Goal: Task Accomplishment & Management: Use online tool/utility

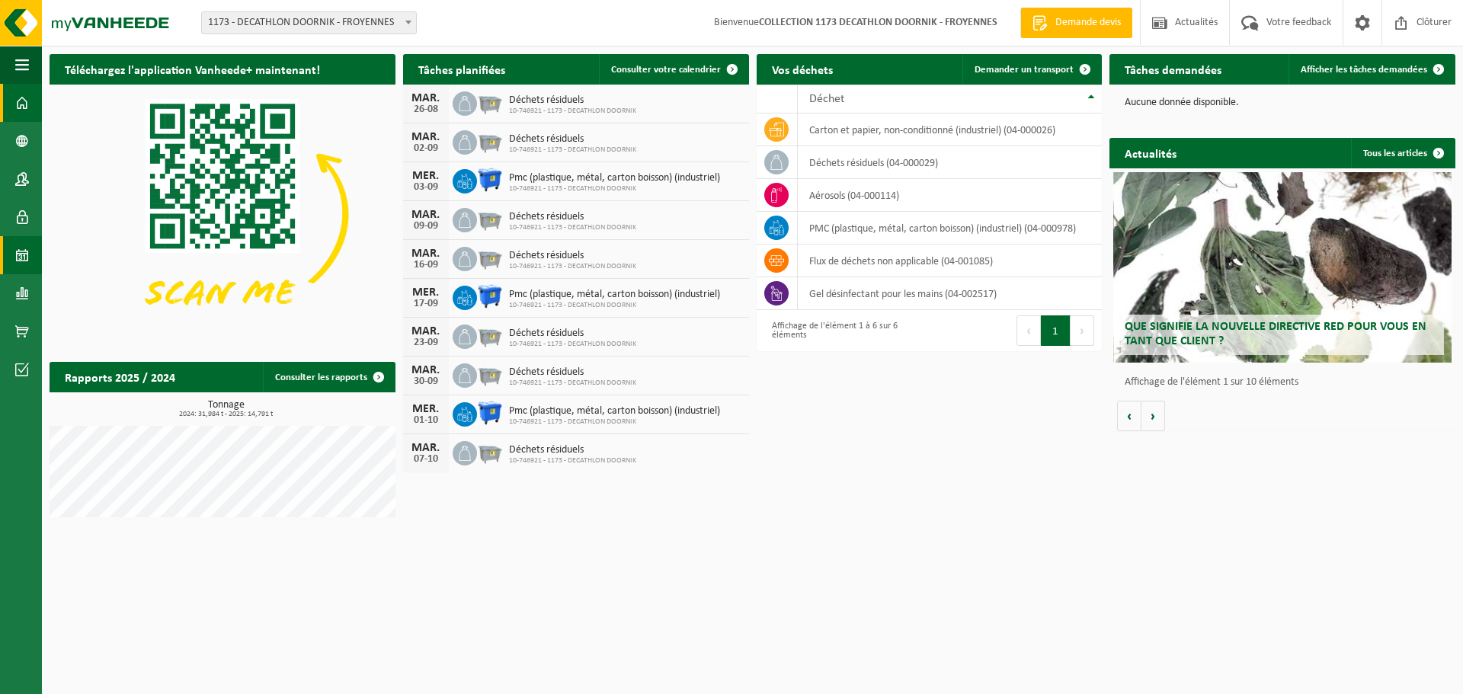
click at [15, 259] on span at bounding box center [22, 255] width 14 height 38
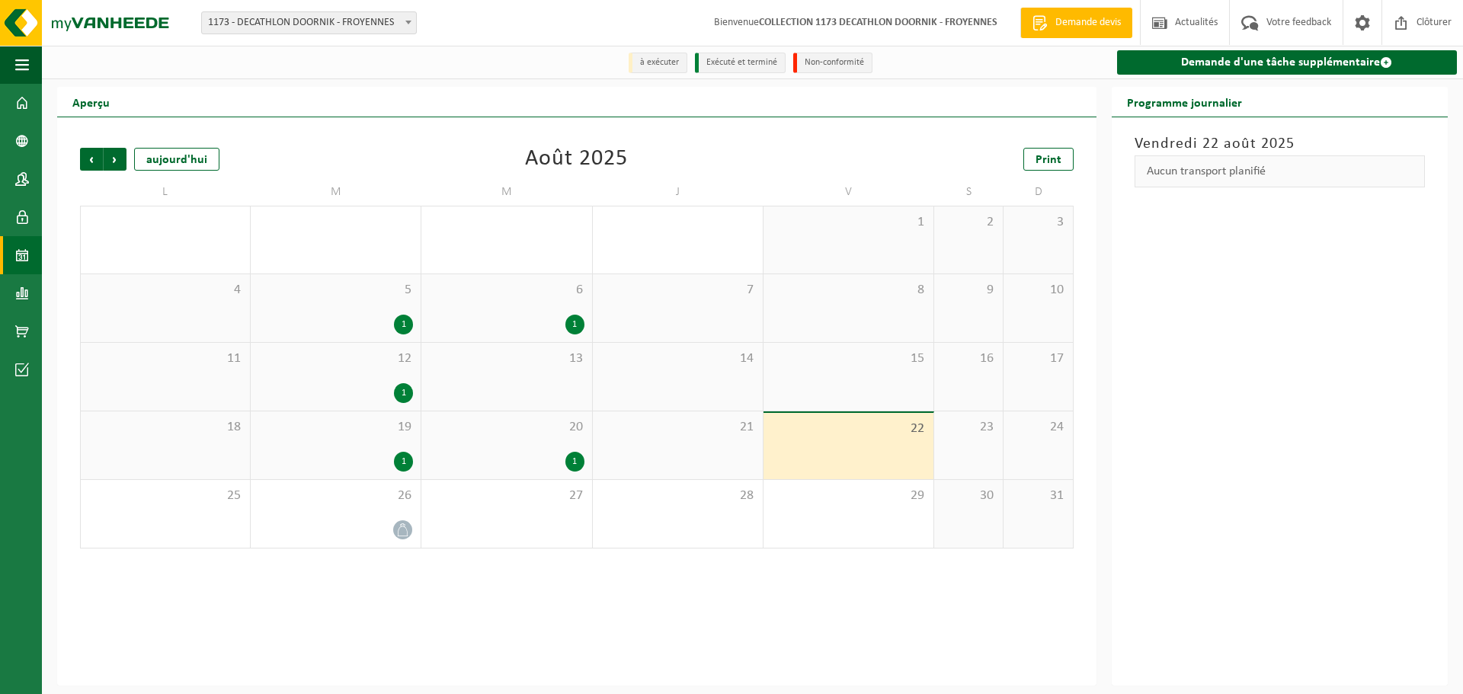
click at [383, 444] on div "19 1" at bounding box center [336, 446] width 170 height 68
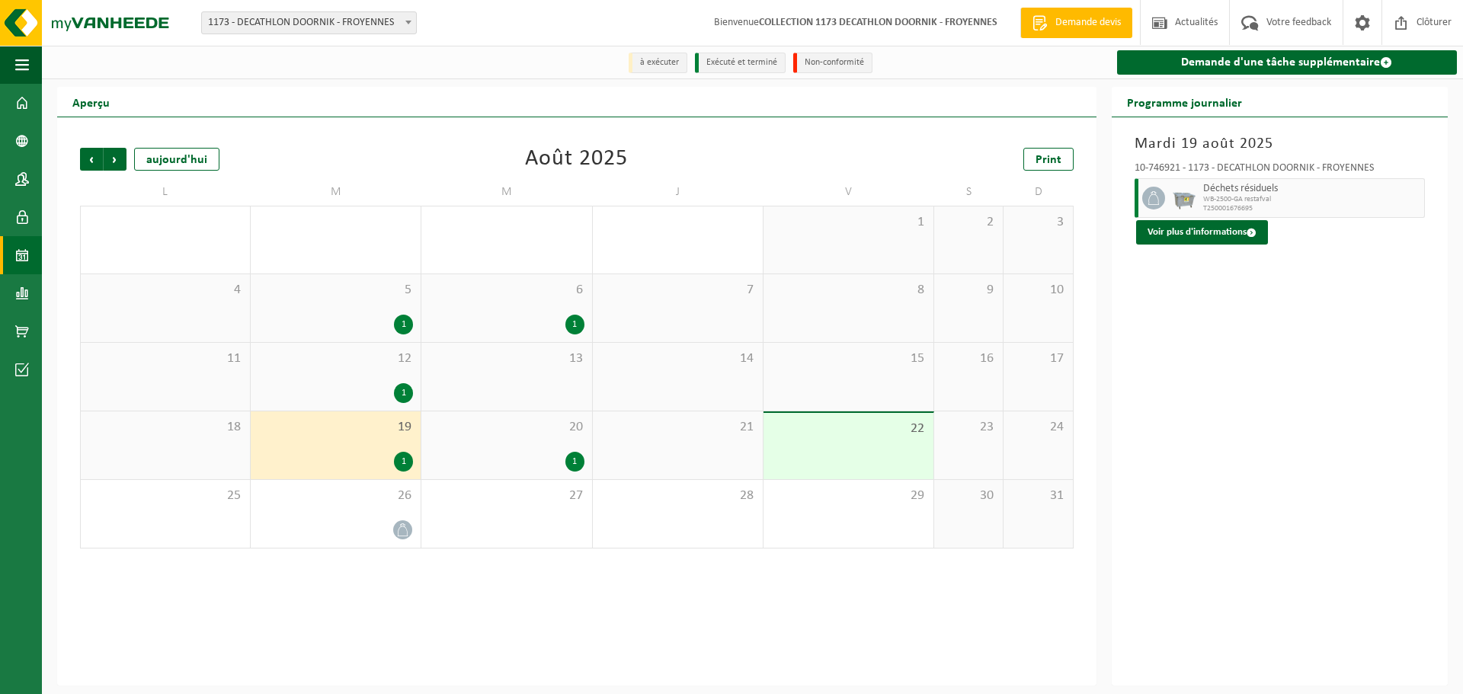
click at [348, 446] on div "19 1" at bounding box center [336, 446] width 170 height 68
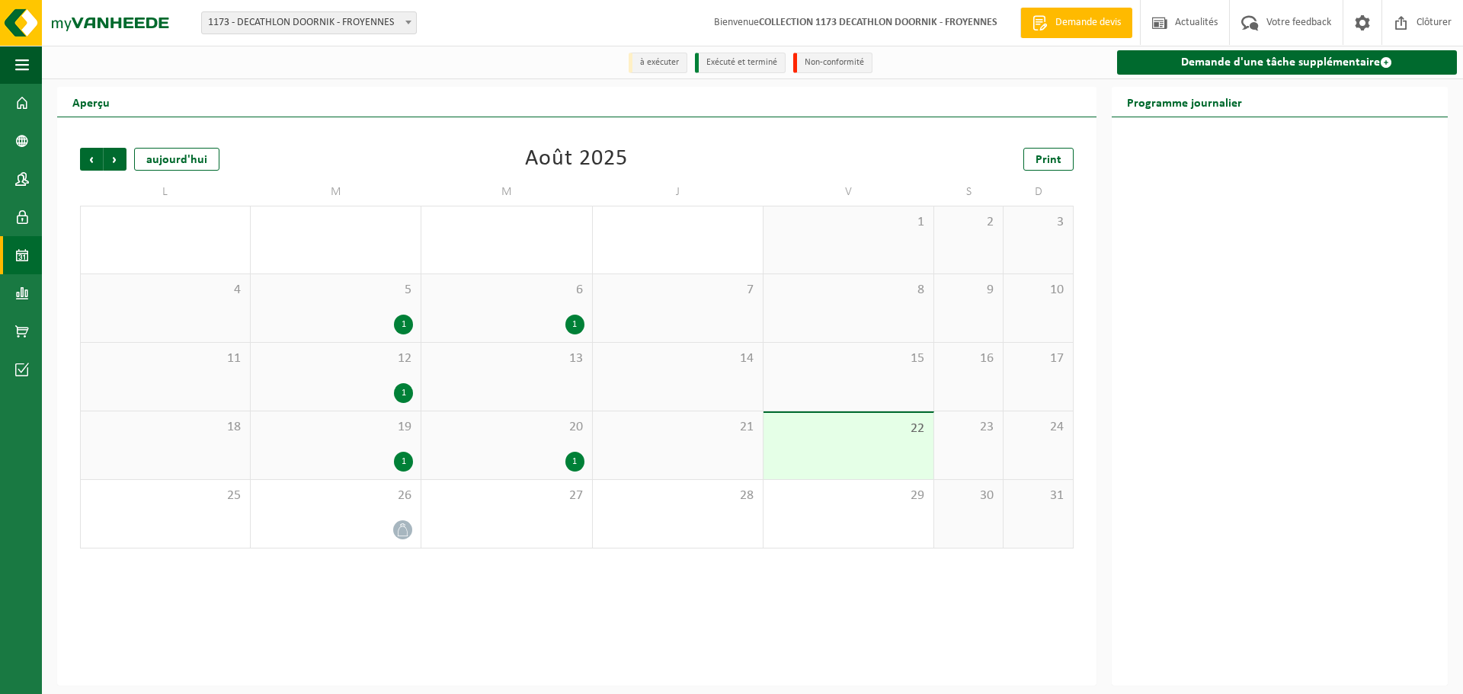
click at [348, 446] on div "19 1" at bounding box center [336, 446] width 170 height 68
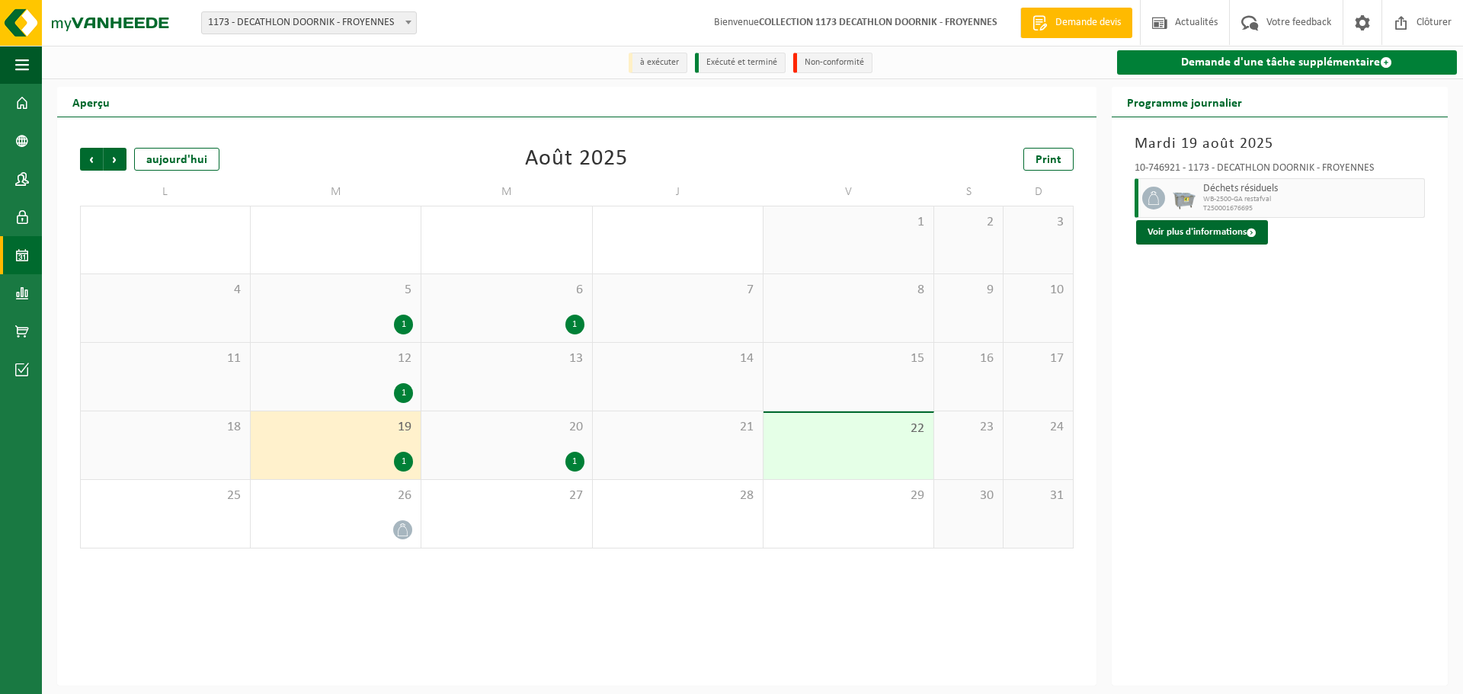
click at [1248, 57] on link "Demande d'une tâche supplémentaire" at bounding box center [1287, 62] width 340 height 24
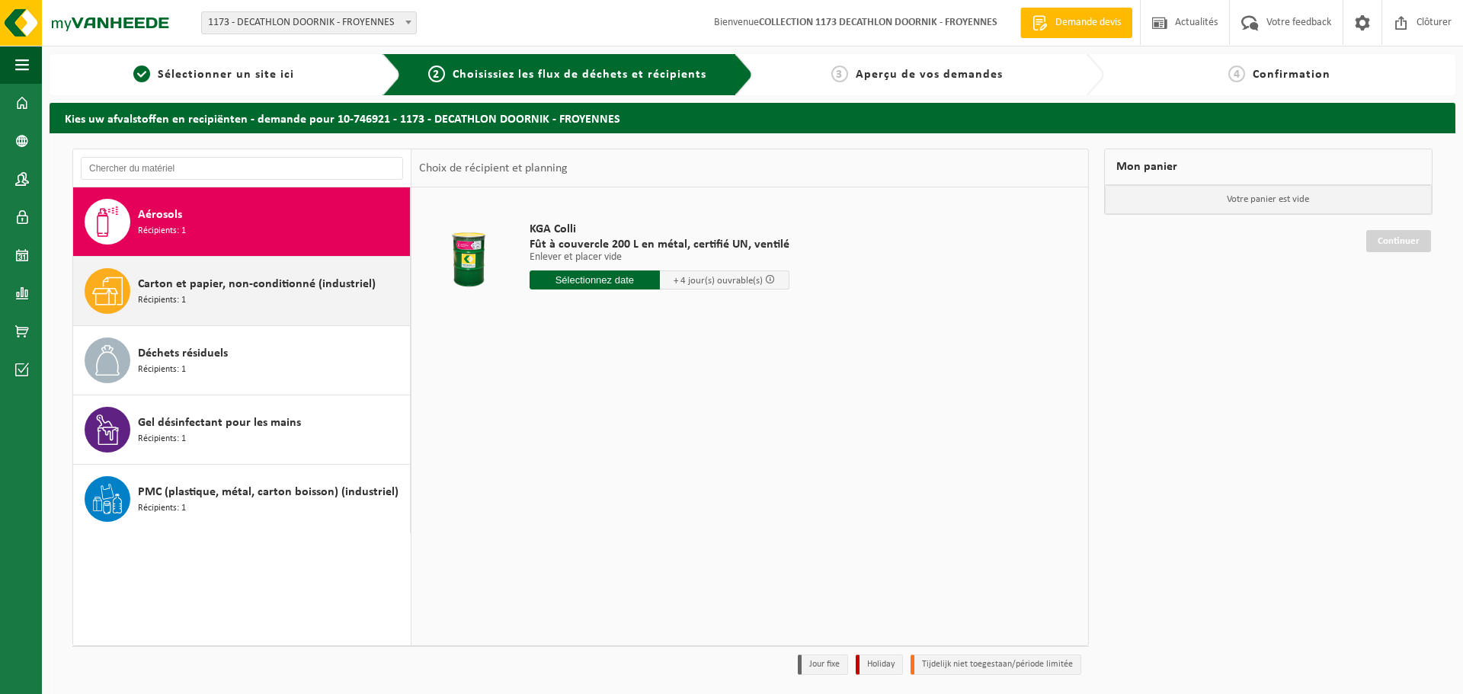
click at [333, 284] on span "Carton et papier, non-conditionné (industriel)" at bounding box center [257, 284] width 238 height 18
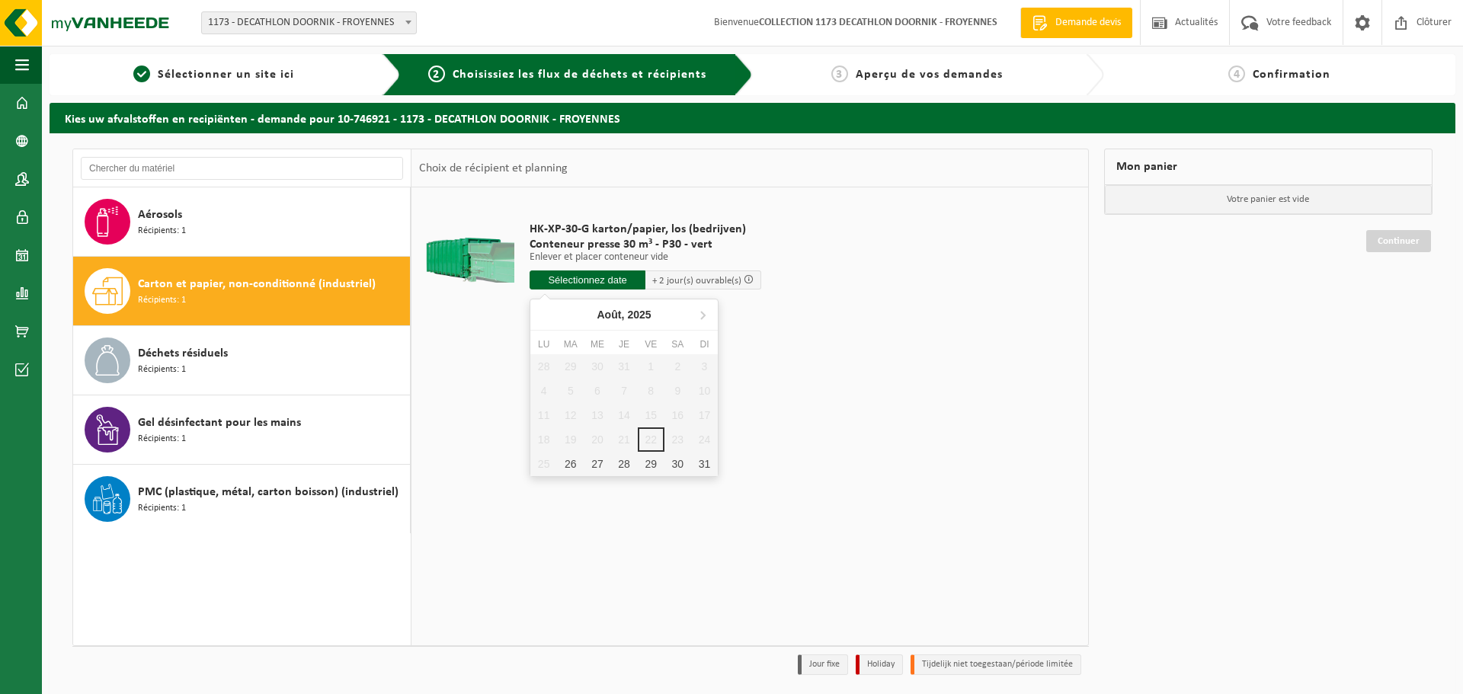
click at [610, 285] on input "text" at bounding box center [588, 280] width 116 height 19
click at [575, 463] on div "26" at bounding box center [570, 464] width 27 height 24
type input "à partir de 2025-08-26"
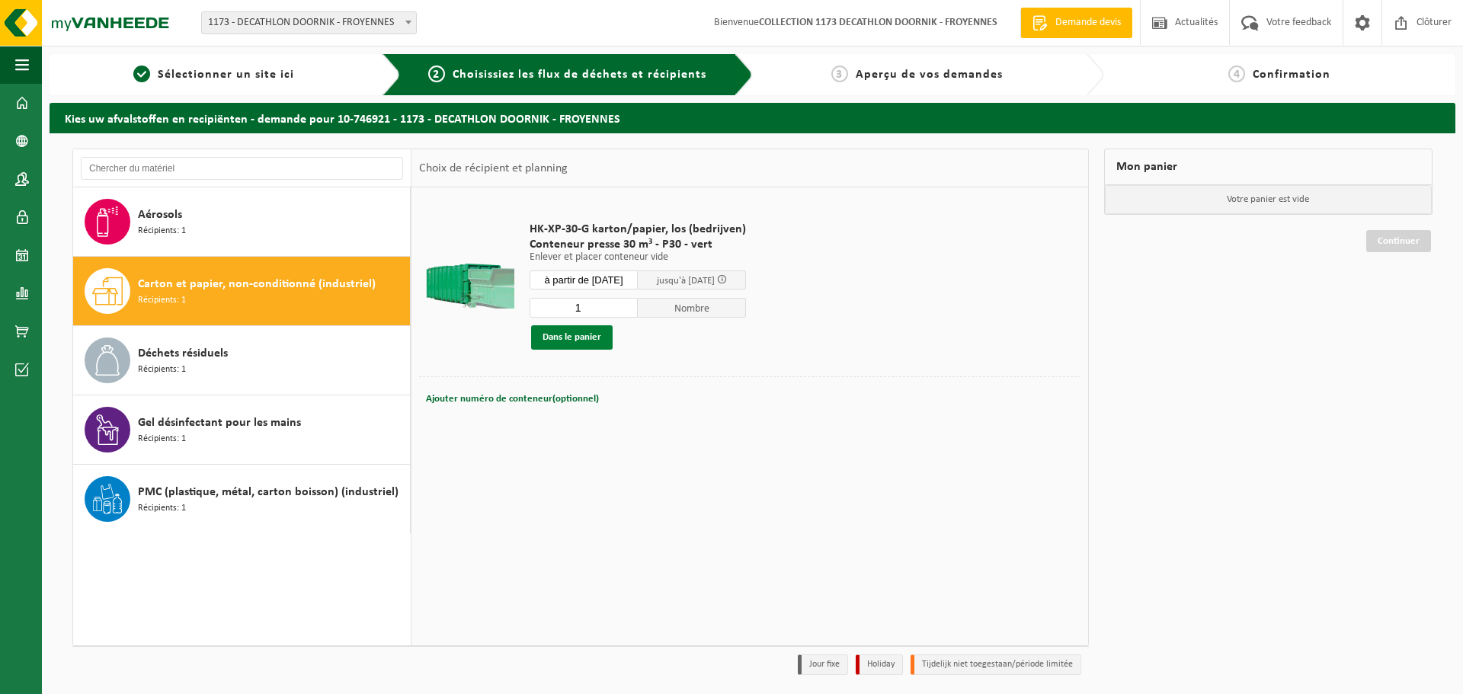
click at [575, 341] on button "Dans le panier" at bounding box center [572, 337] width 82 height 24
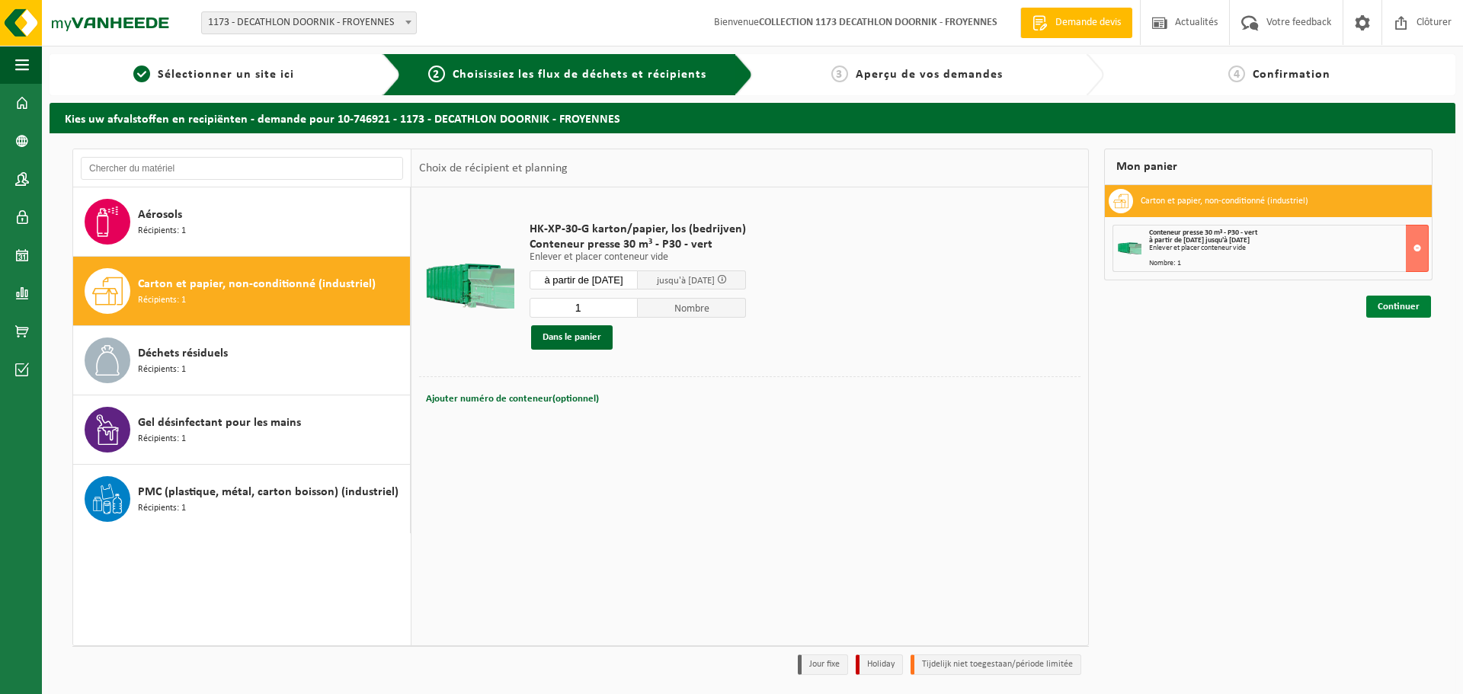
click at [1391, 310] on link "Continuer" at bounding box center [1399, 307] width 65 height 22
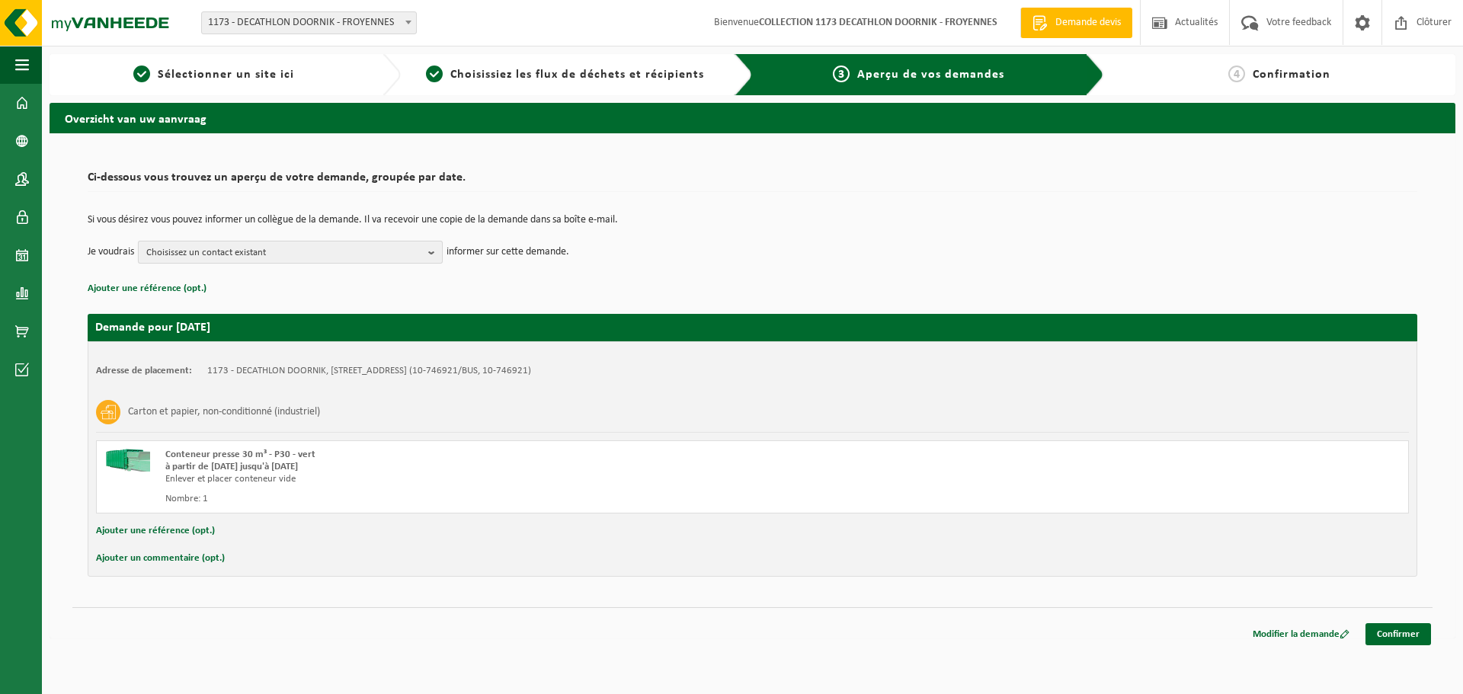
click at [428, 253] on button "Choisissez un contact existant" at bounding box center [290, 252] width 305 height 23
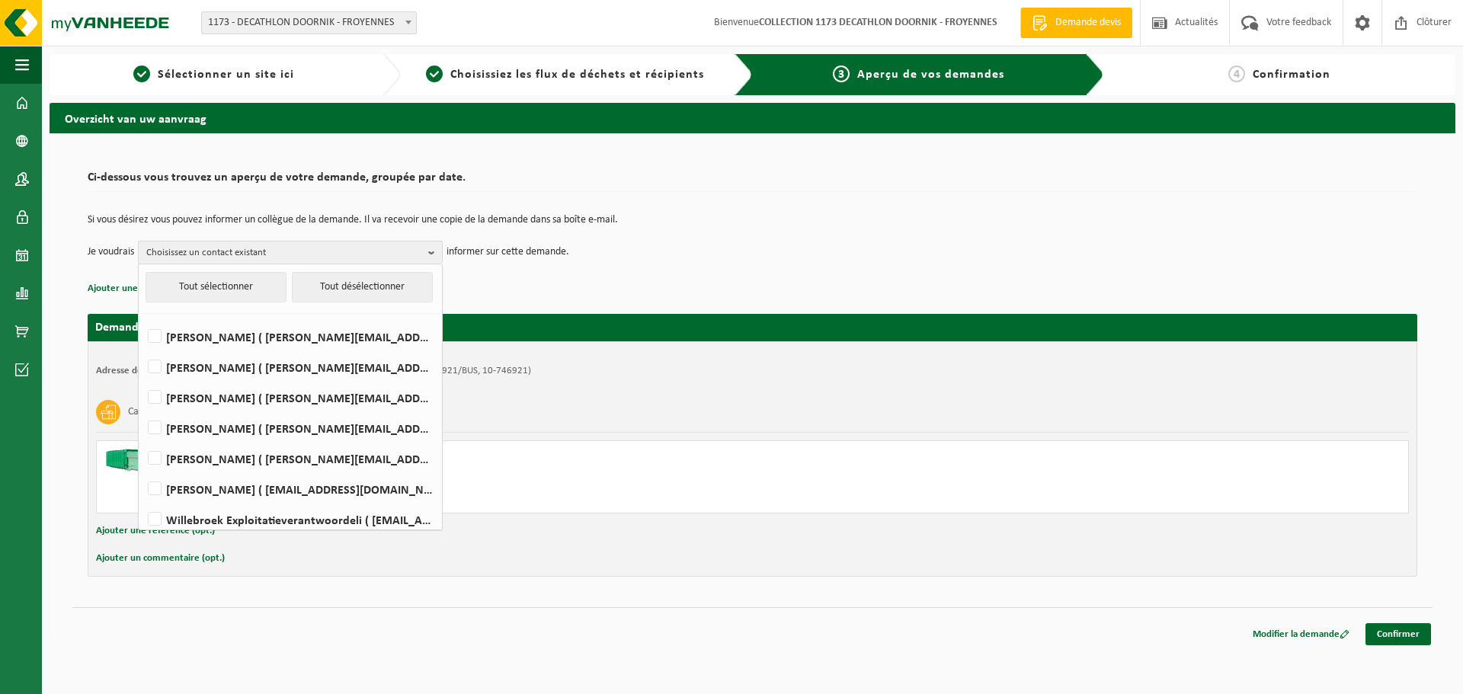
click at [675, 284] on p "Ajouter une référence (opt.)" at bounding box center [753, 289] width 1330 height 20
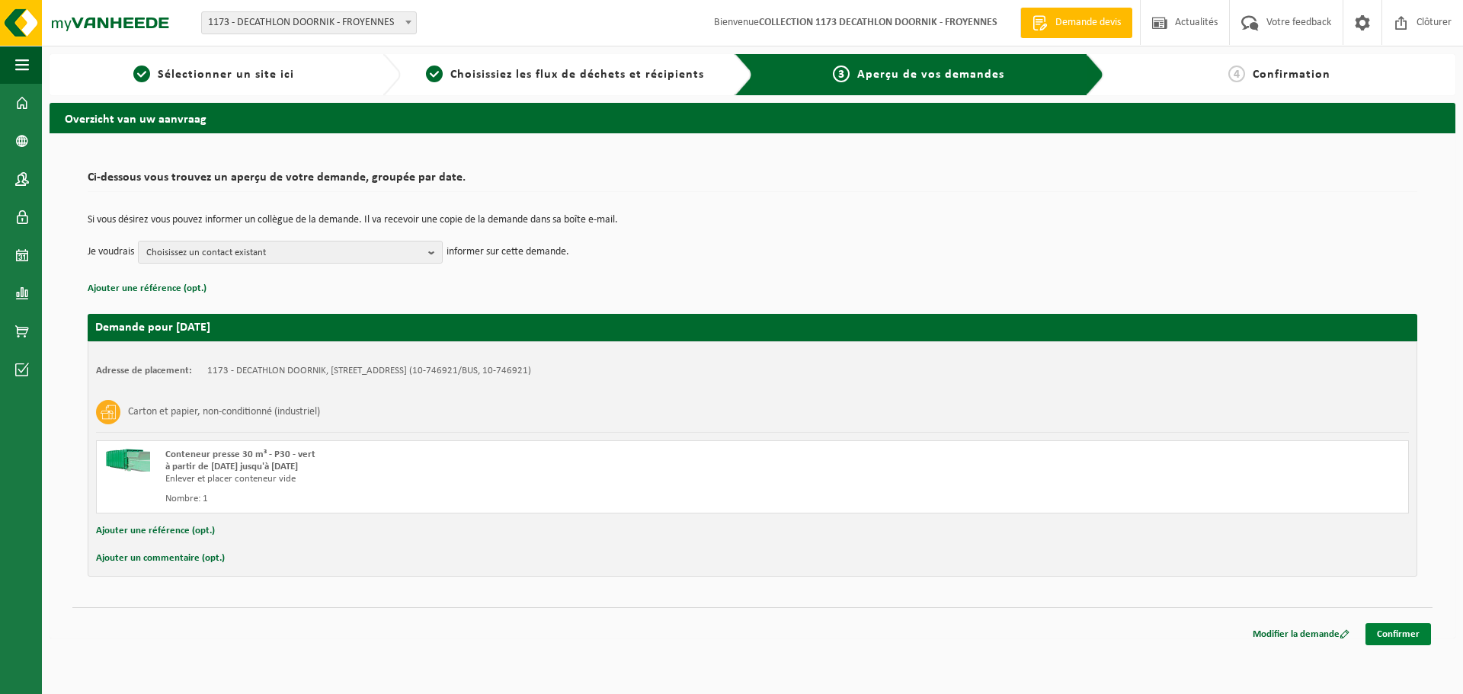
click at [1382, 624] on link "Confirmer" at bounding box center [1399, 635] width 66 height 22
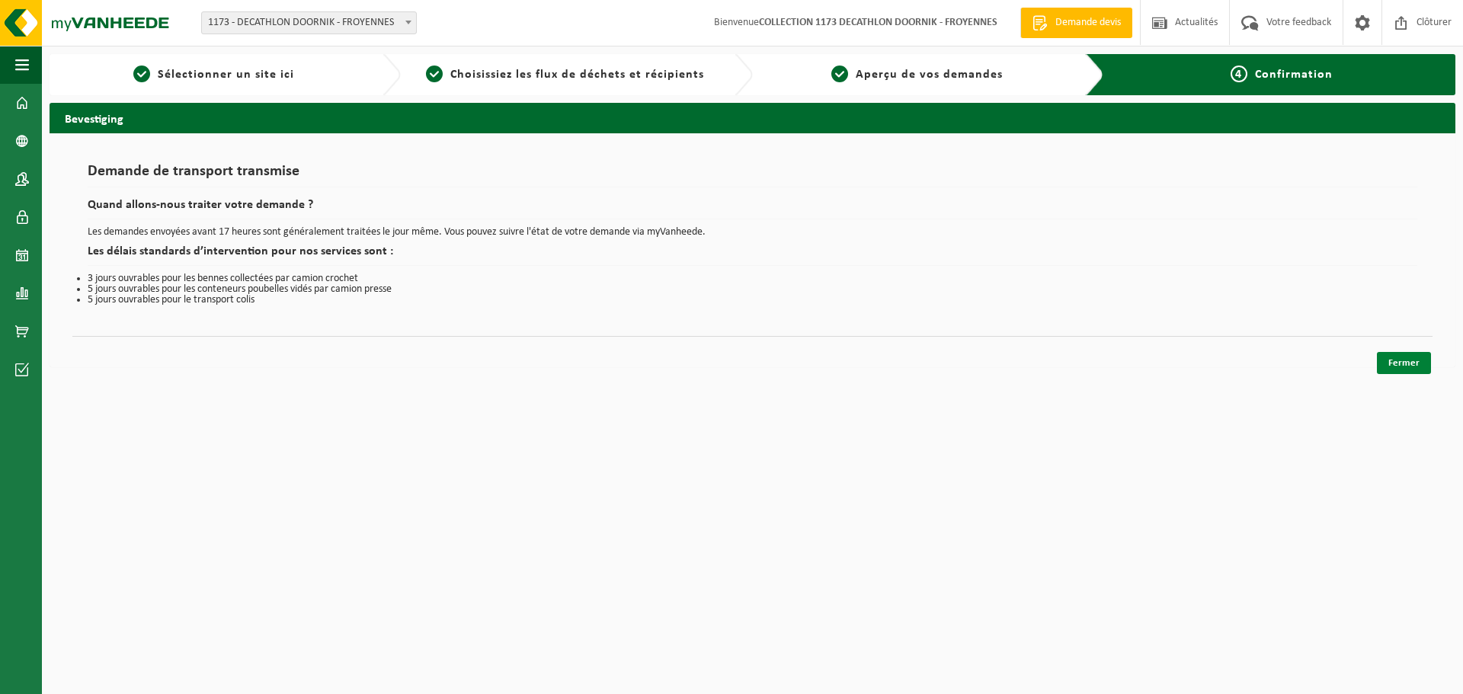
click at [1419, 368] on link "Fermer" at bounding box center [1404, 363] width 54 height 22
